Goal: Information Seeking & Learning: Find specific fact

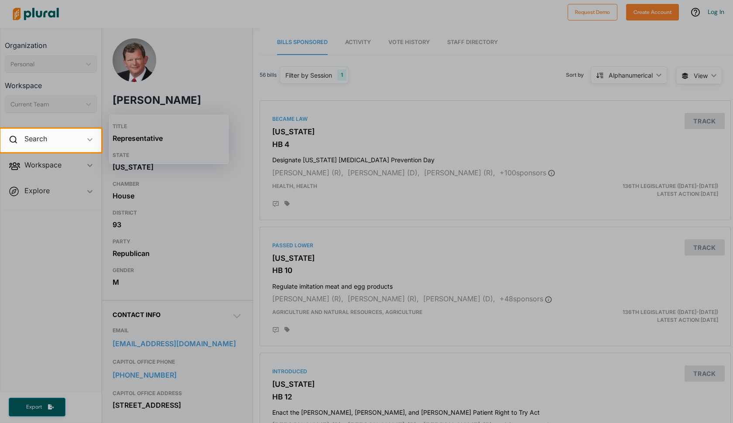
click at [48, 319] on div at bounding box center [366, 287] width 733 height 271
click at [92, 141] on div "Search ic_keyboard_arrow_down" at bounding box center [50, 141] width 101 height 24
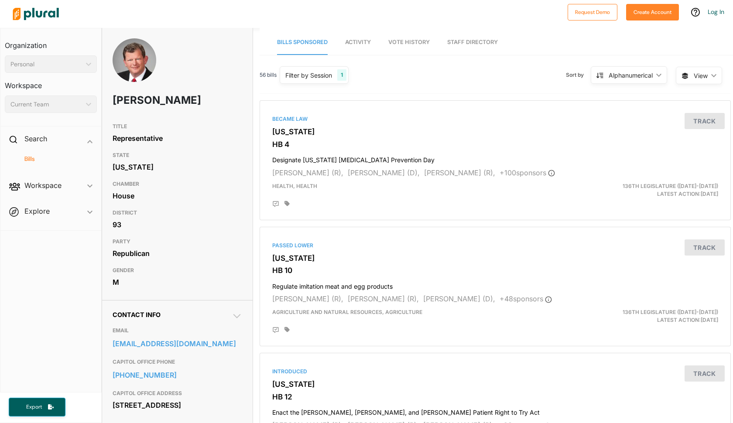
click at [32, 161] on h4 "Bills" at bounding box center [53, 159] width 79 height 8
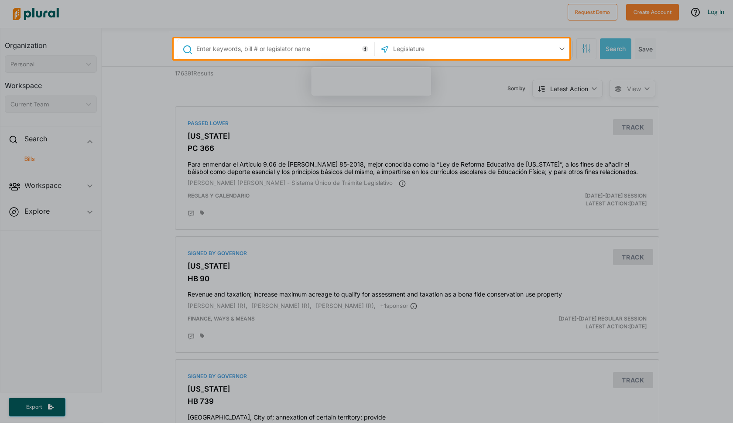
click at [394, 48] on input "text" at bounding box center [438, 49] width 93 height 17
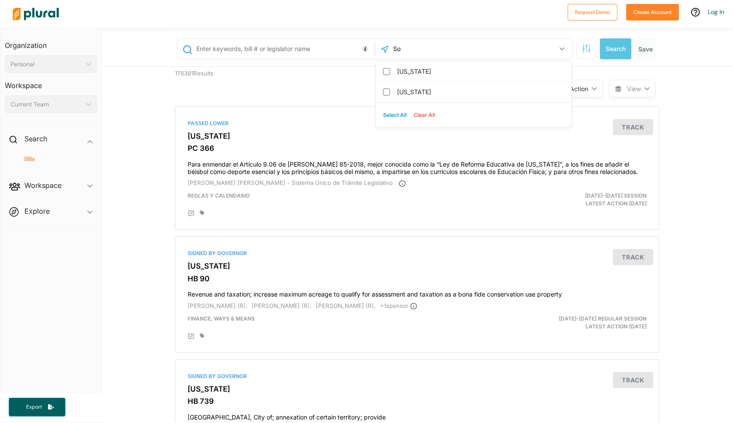
type input "S"
click at [281, 47] on input "text" at bounding box center [283, 49] width 177 height 17
type input "Social Work"
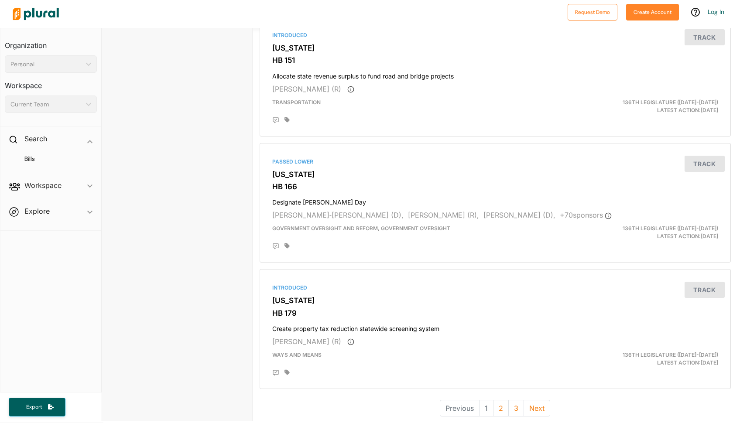
scroll to position [2246, 0]
